Goal: Transaction & Acquisition: Purchase product/service

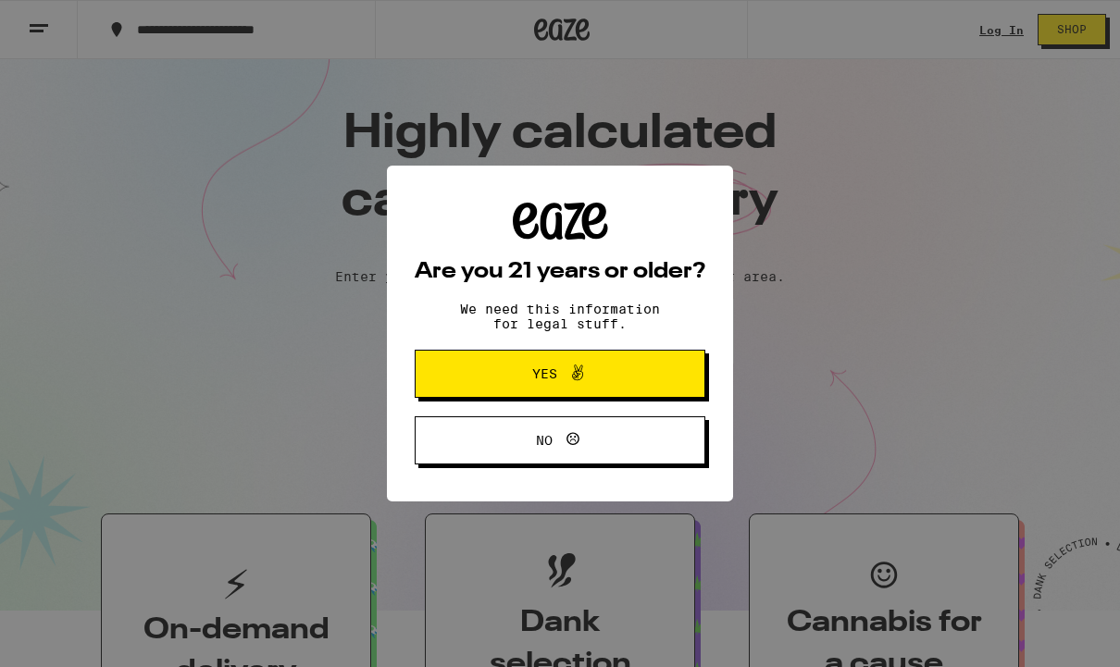
click at [573, 384] on icon at bounding box center [577, 373] width 22 height 22
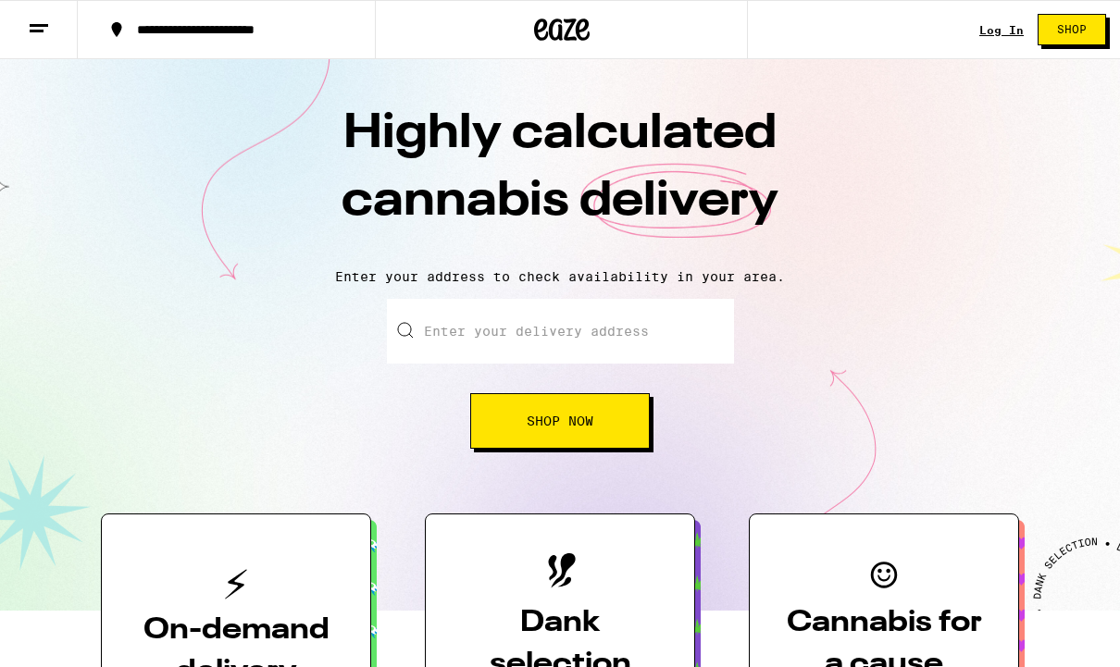
click at [491, 343] on input "Enter your delivery address" at bounding box center [560, 331] width 347 height 65
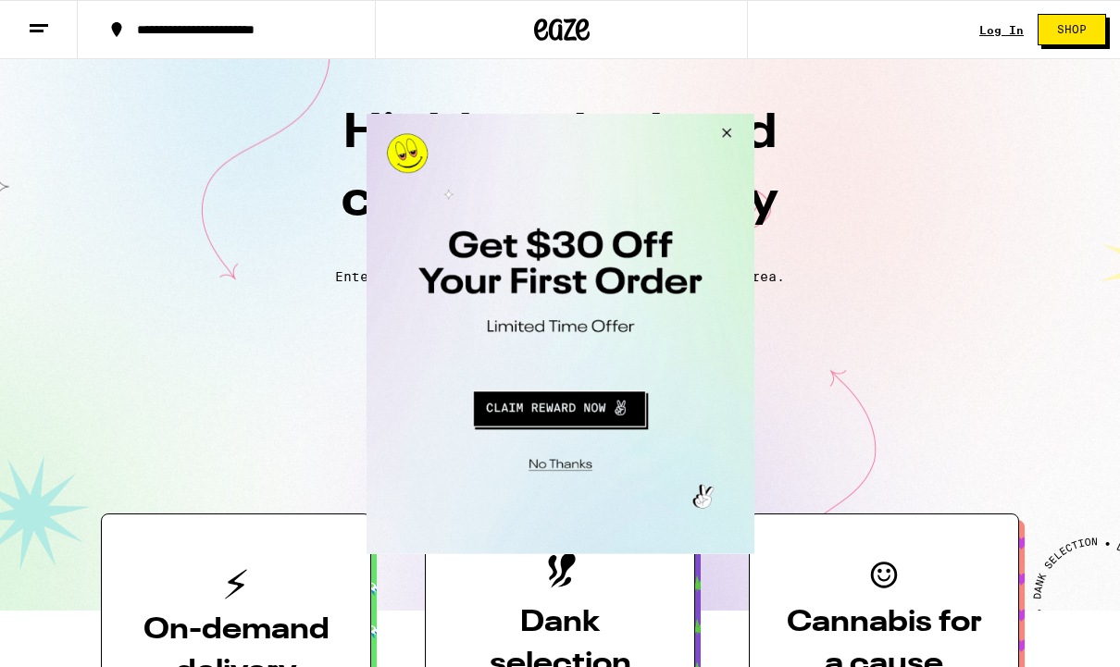
click at [728, 132] on button "Close Modal" at bounding box center [723, 135] width 50 height 44
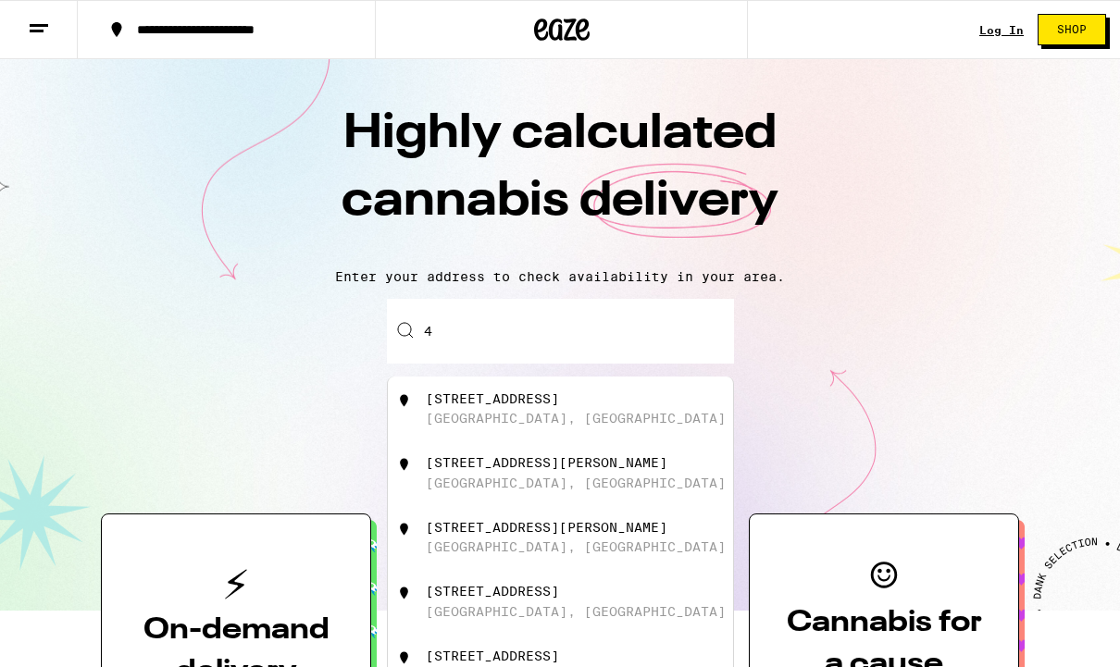
click at [436, 331] on input "4" at bounding box center [560, 331] width 347 height 65
click at [448, 403] on div "[GEOGRAPHIC_DATA]" at bounding box center [497, 398] width 142 height 15
type input "[STREET_ADDRESS]"
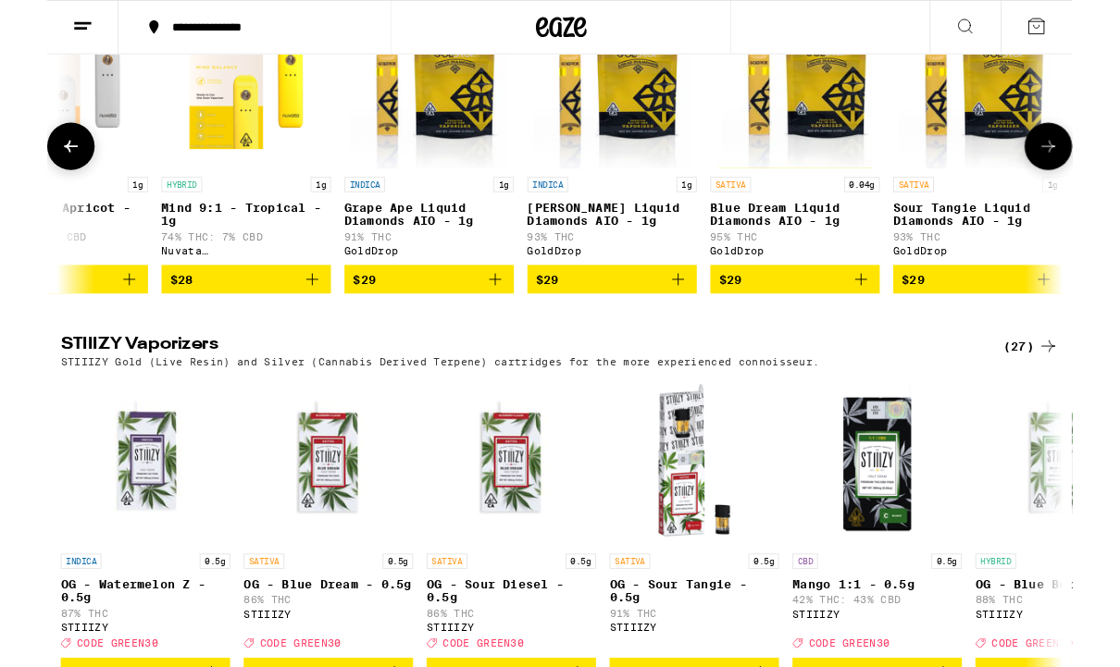
scroll to position [0, 1295]
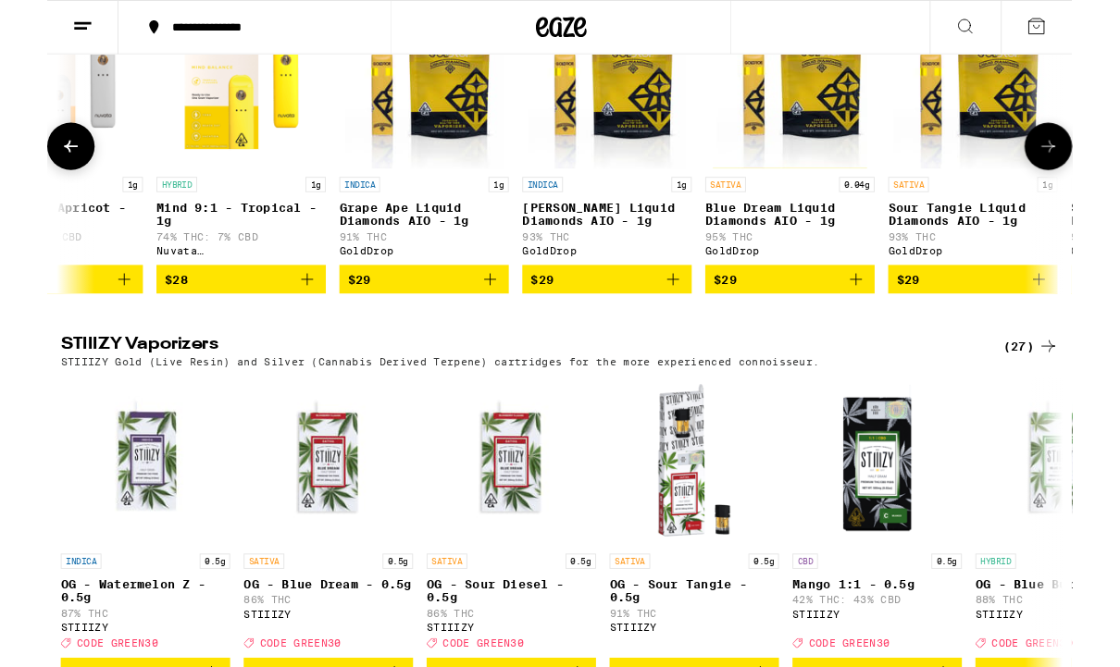
click at [888, 317] on icon "Add to bag" at bounding box center [884, 305] width 22 height 22
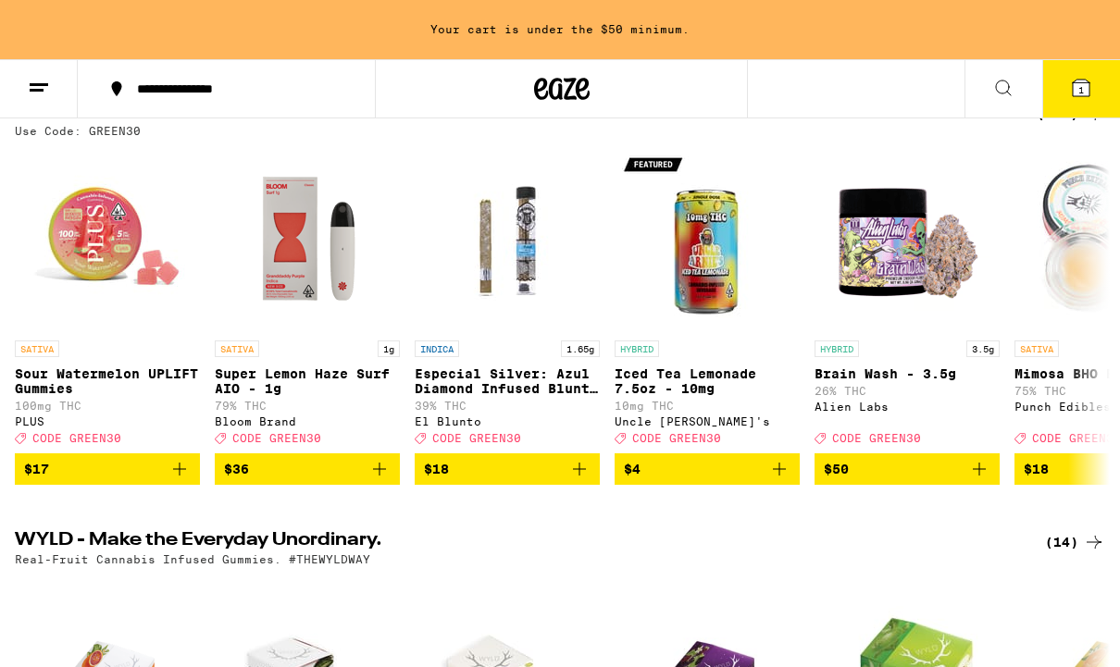
scroll to position [0, 0]
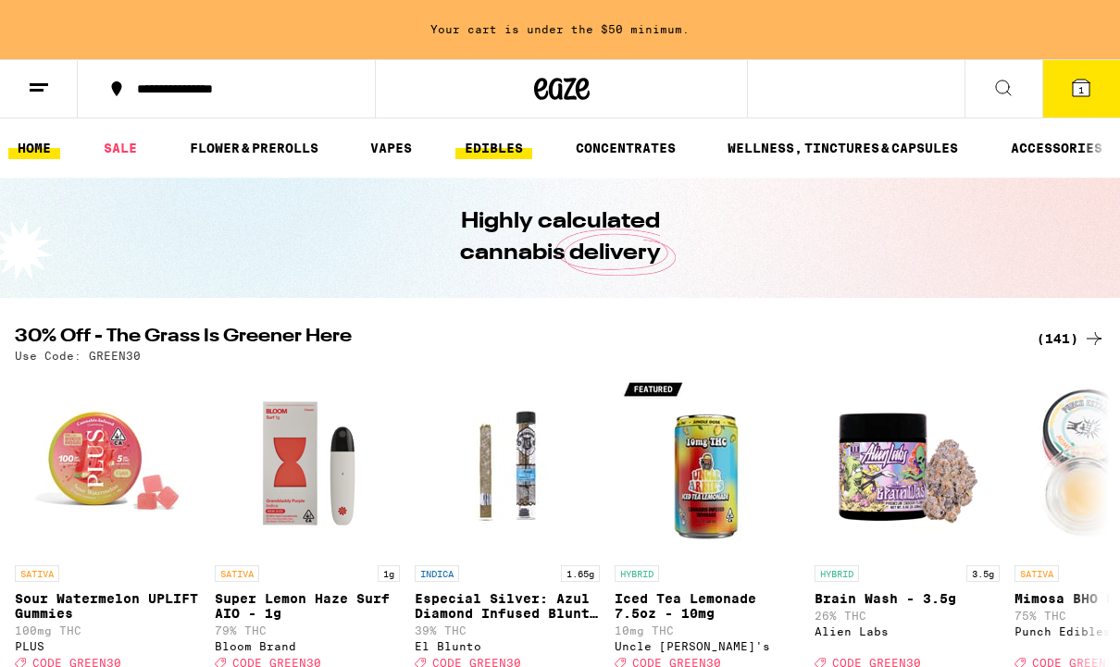
click at [498, 147] on link "EDIBLES" at bounding box center [493, 148] width 77 height 22
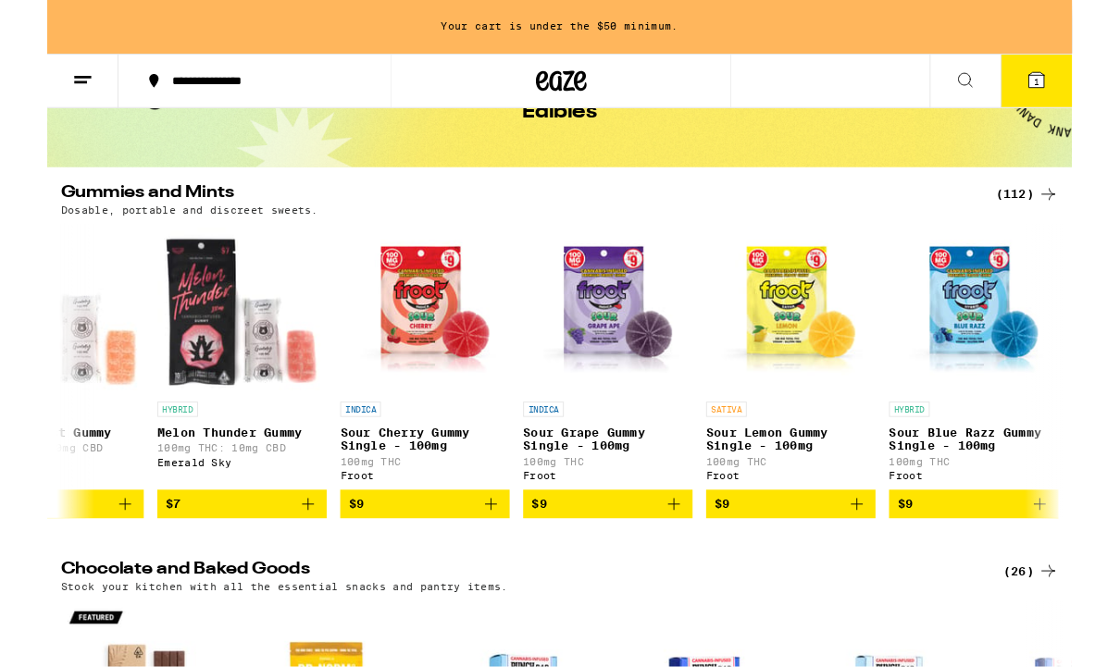
scroll to position [117, 0]
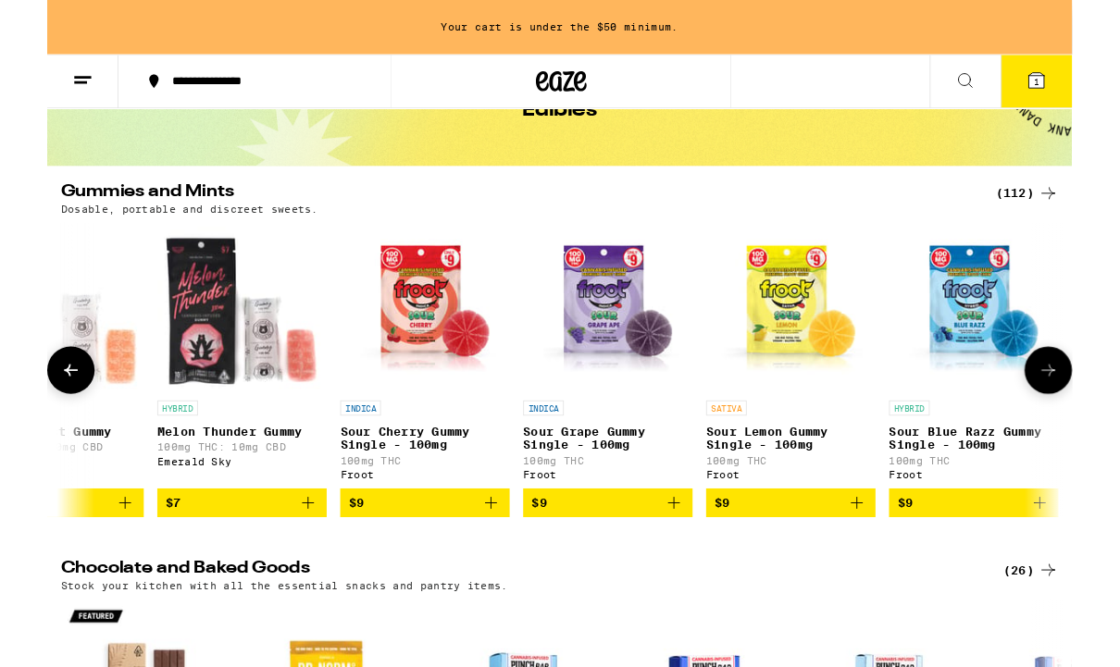
click at [882, 561] on icon "Add to bag" at bounding box center [885, 550] width 22 height 22
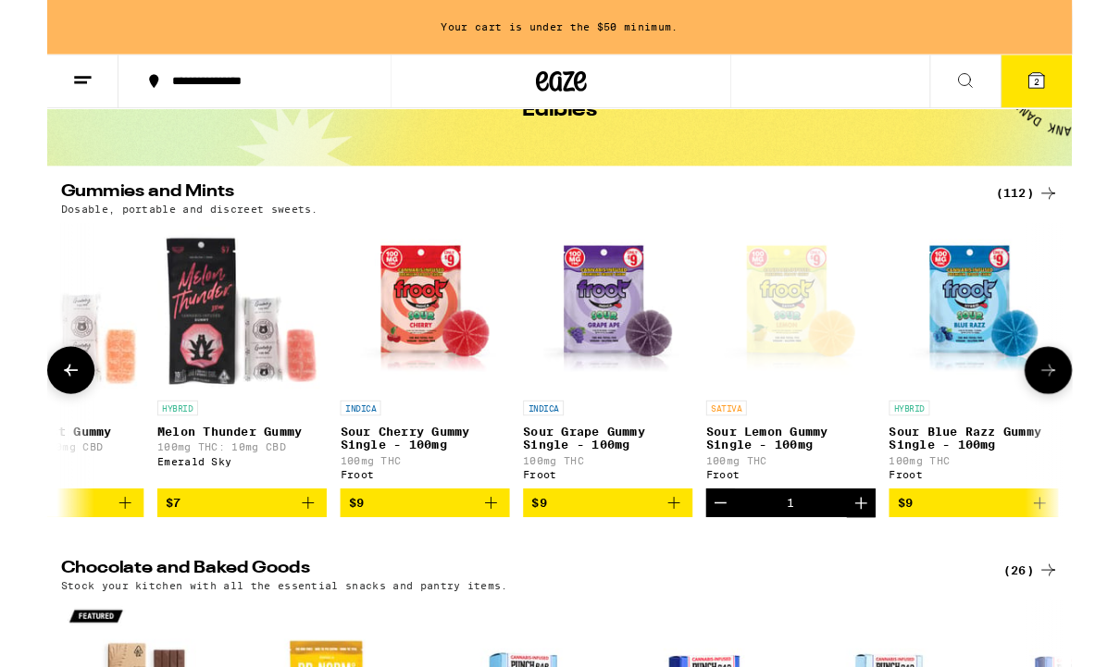
click at [882, 561] on icon "Increment" at bounding box center [889, 550] width 22 height 22
click at [883, 561] on icon "Increment" at bounding box center [889, 550] width 22 height 22
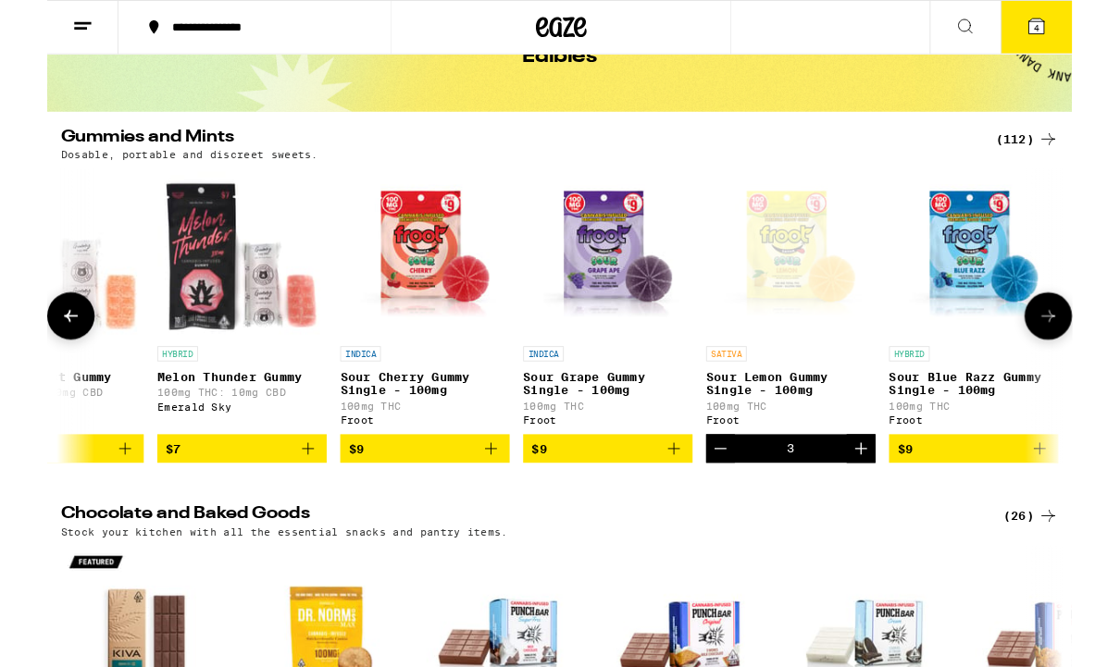
click at [894, 502] on icon "Increment" at bounding box center [889, 490] width 22 height 22
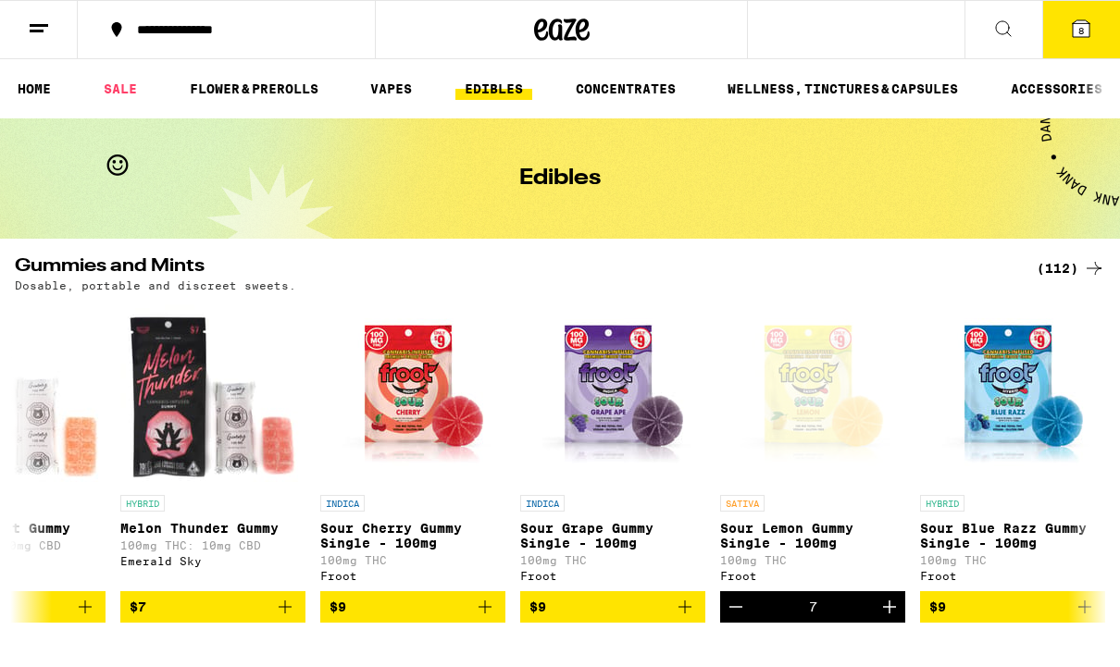
click at [1081, 34] on span "8" at bounding box center [1081, 30] width 6 height 11
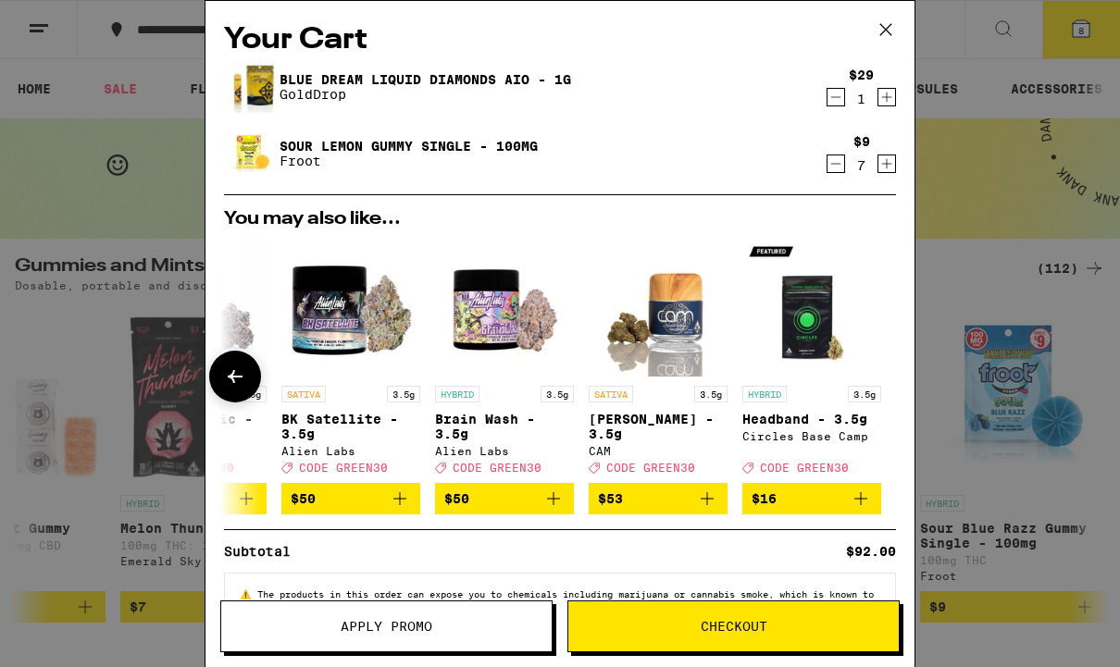
scroll to position [0, 864]
click at [690, 620] on span "Checkout" at bounding box center [733, 626] width 330 height 13
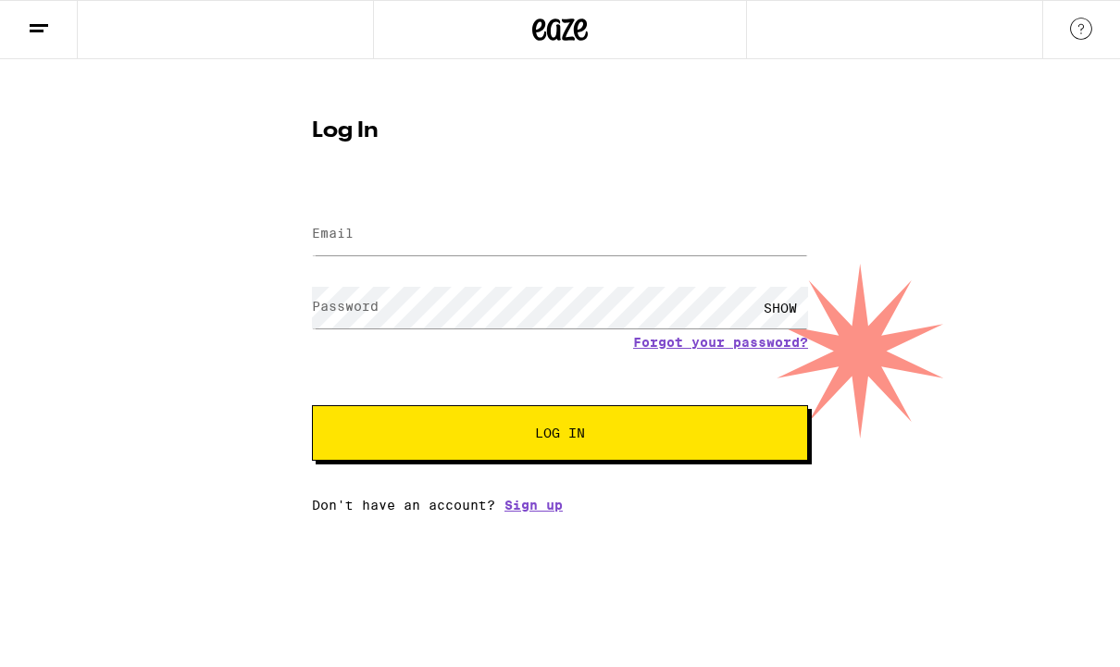
click at [342, 234] on label "Email" at bounding box center [333, 233] width 42 height 15
type input "[EMAIL_ADDRESS][DOMAIN_NAME]"
click at [320, 310] on label "Password" at bounding box center [345, 306] width 67 height 15
click at [632, 443] on button "Log In" at bounding box center [560, 433] width 496 height 56
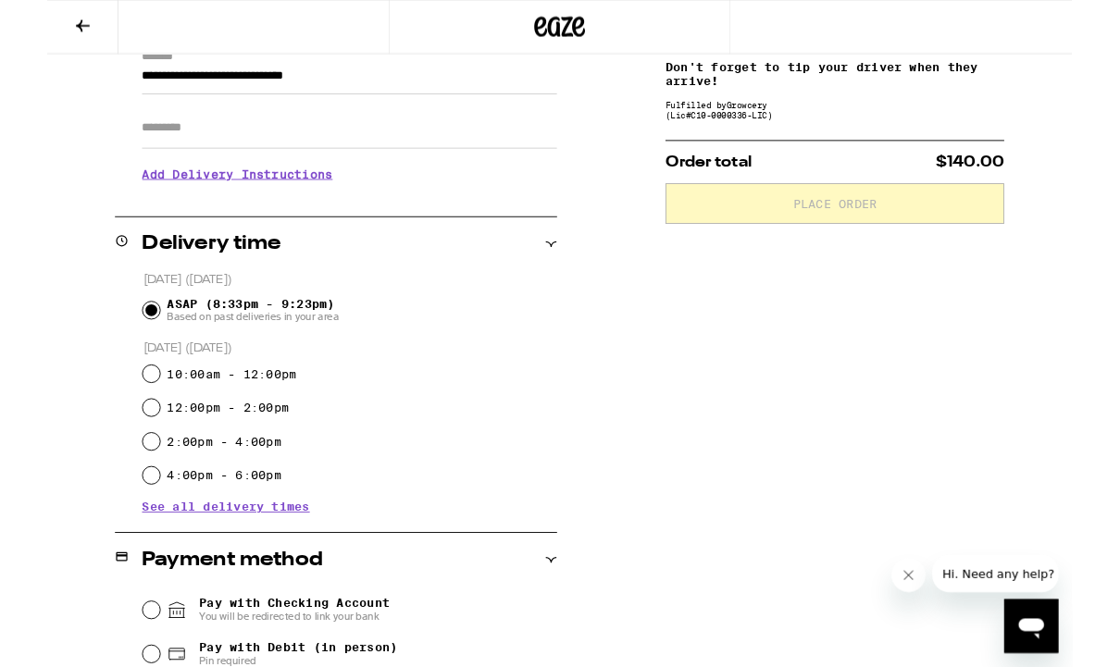
scroll to position [372, 0]
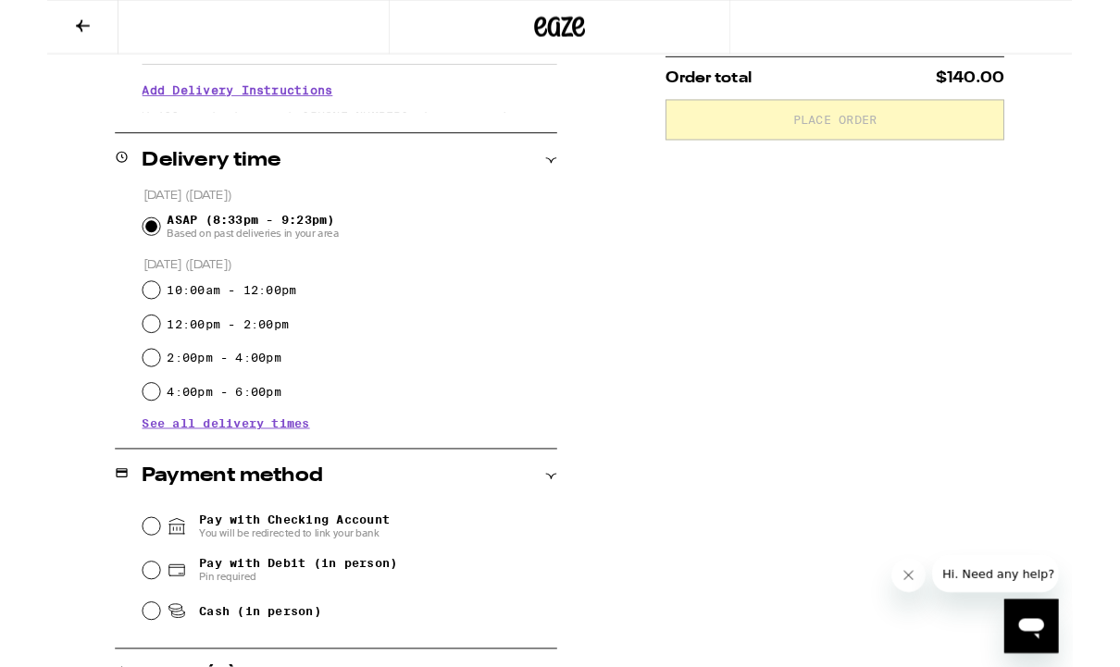
click at [116, 630] on input "Pay with Debit (in person) Pin required" at bounding box center [114, 624] width 19 height 19
radio input "true"
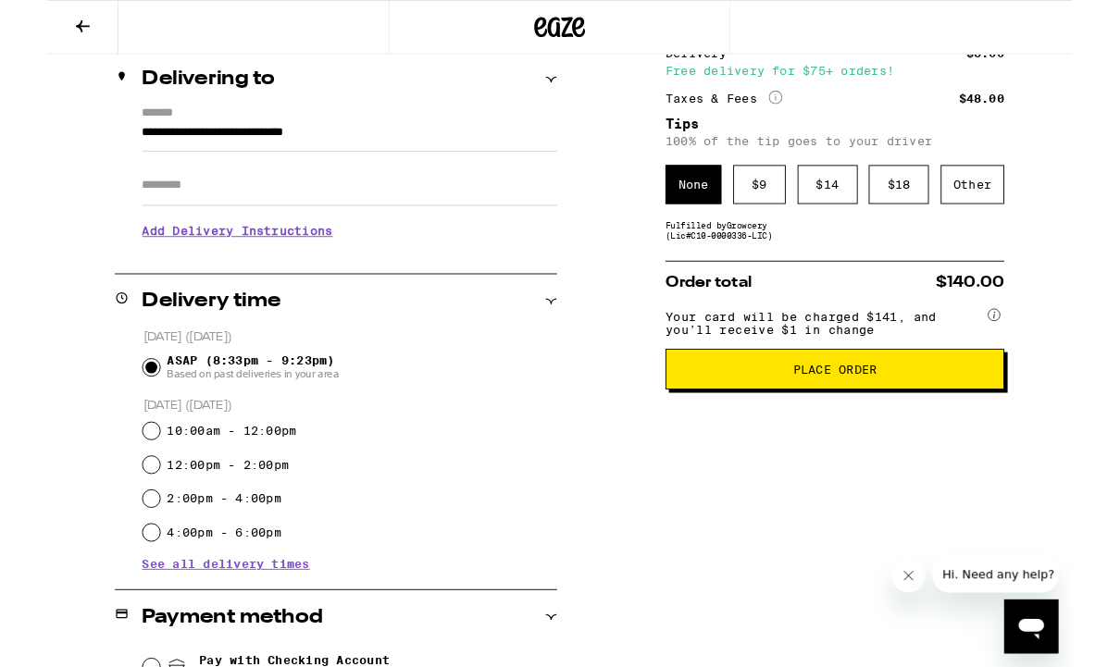
scroll to position [217, 0]
click at [852, 206] on div "$ 14" at bounding box center [853, 202] width 66 height 43
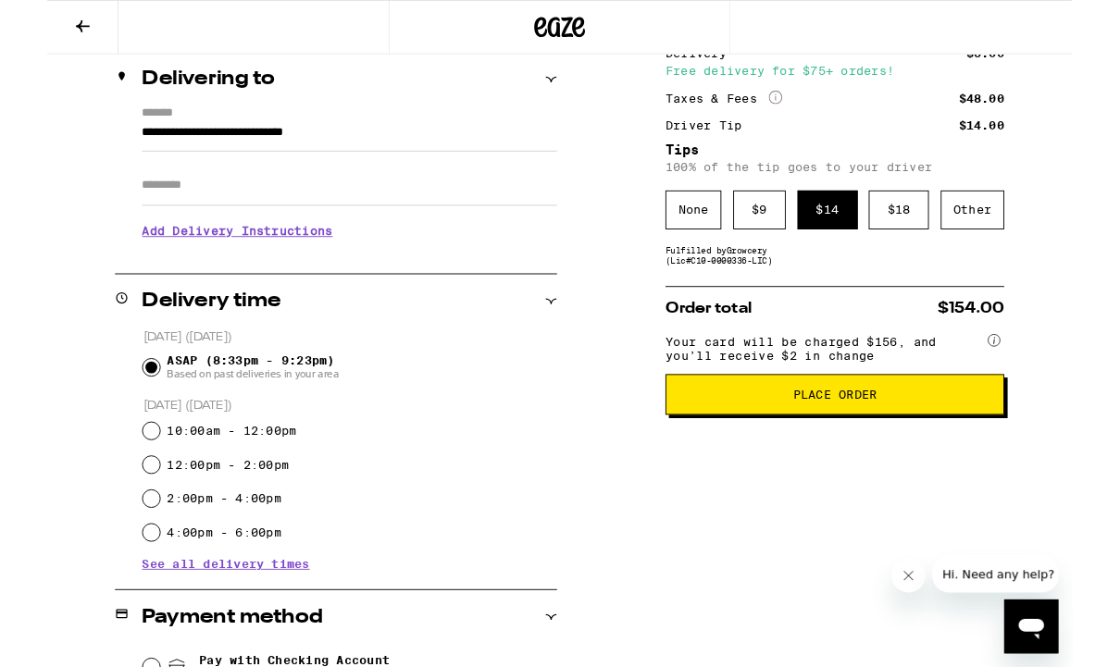
click at [854, 438] on span "Place Order" at bounding box center [861, 431] width 92 height 13
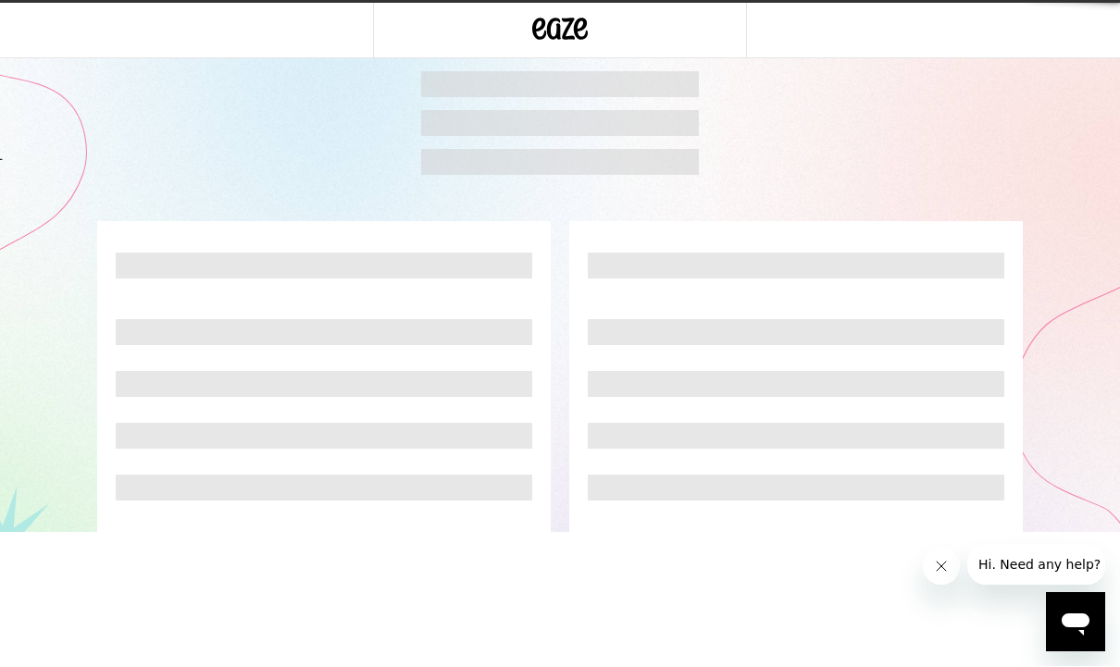
scroll to position [1, 0]
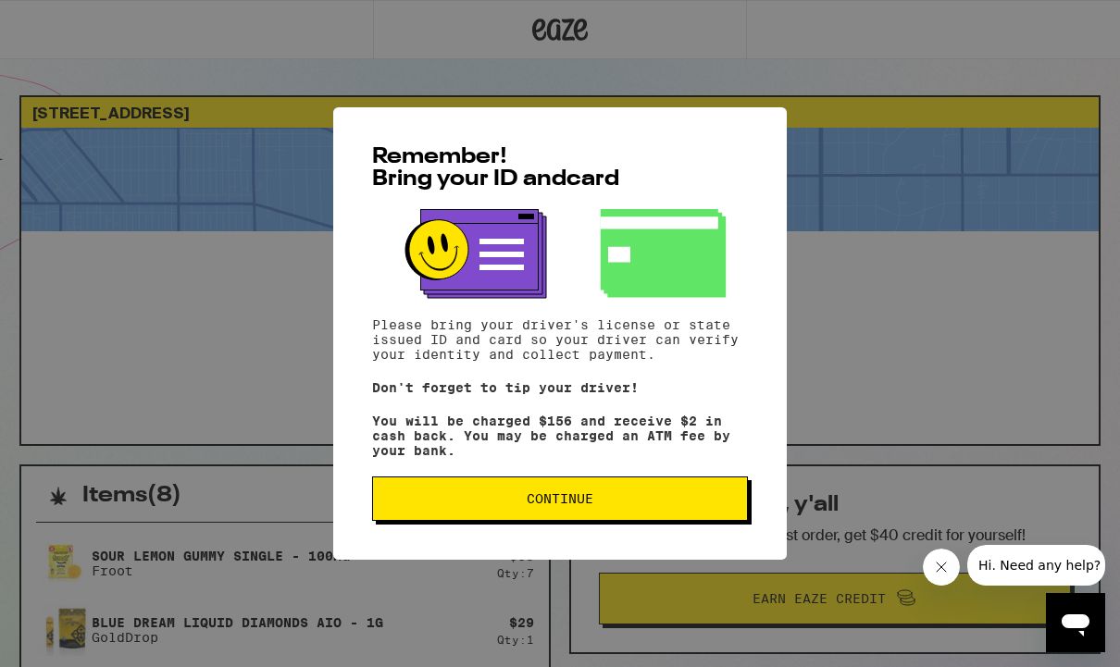
click at [603, 517] on button "Continue" at bounding box center [560, 499] width 376 height 44
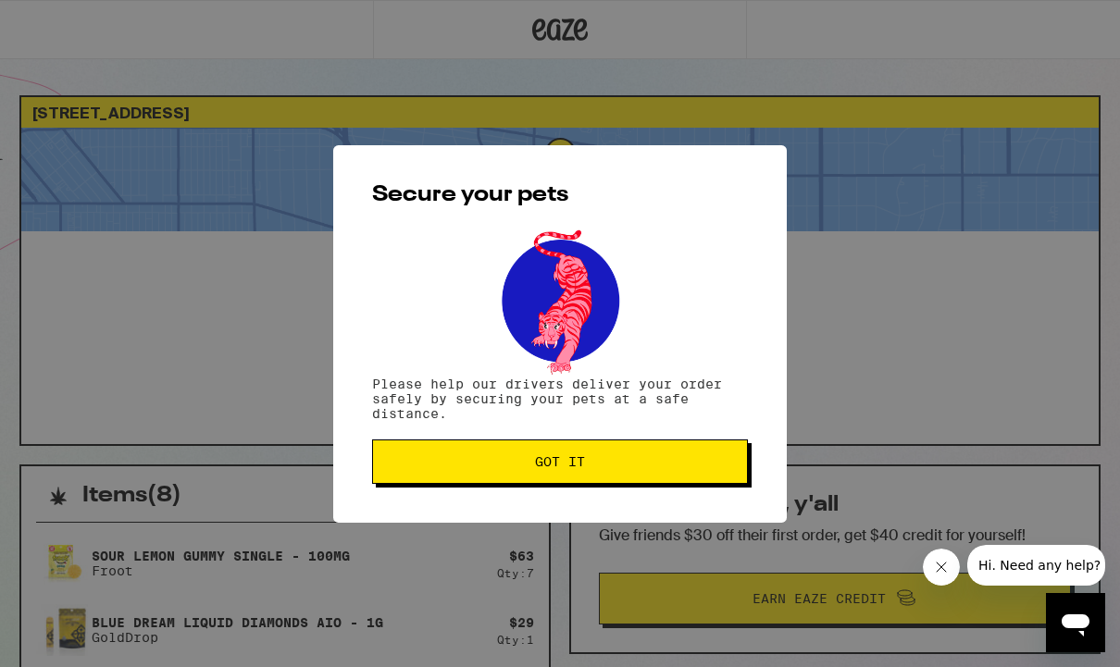
click at [603, 475] on button "Got it" at bounding box center [560, 462] width 376 height 44
